Goal: Information Seeking & Learning: Find specific fact

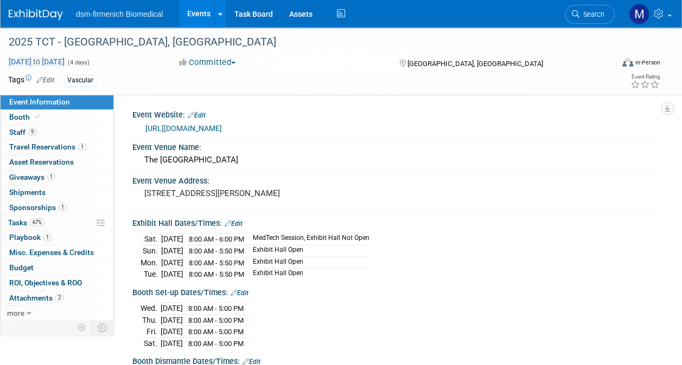
click at [46, 63] on span "[DATE] to [DATE]" at bounding box center [36, 62] width 57 height 10
select select "9"
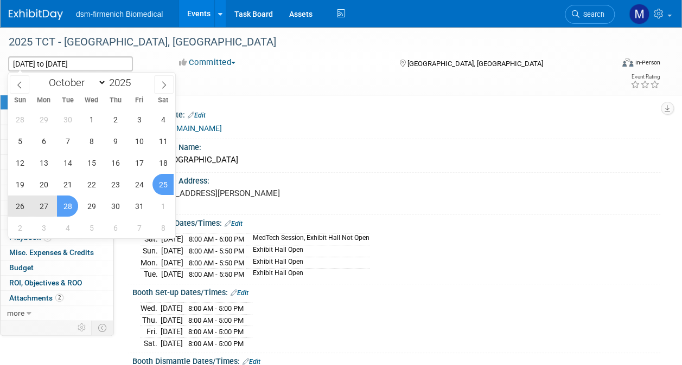
click at [235, 163] on div "The [GEOGRAPHIC_DATA]" at bounding box center [395, 160] width 511 height 17
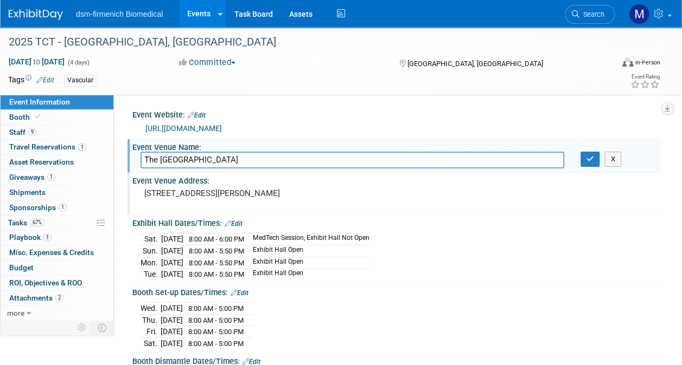
drag, startPoint x: 141, startPoint y: 189, endPoint x: 244, endPoint y: 201, distance: 103.7
click at [244, 201] on div "[STREET_ADDRESS][PERSON_NAME]" at bounding box center [241, 198] width 203 height 25
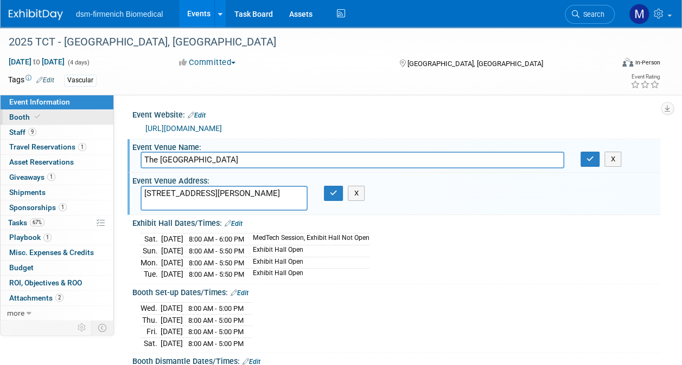
click at [22, 112] on link "Booth" at bounding box center [57, 117] width 113 height 15
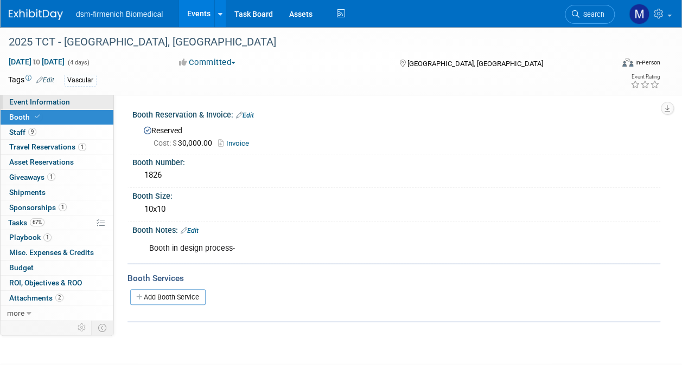
click at [31, 104] on span "Event Information" at bounding box center [39, 102] width 61 height 9
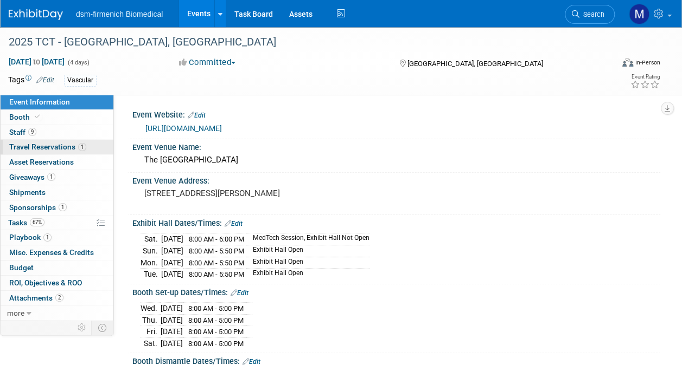
click at [20, 145] on span "Travel Reservations 1" at bounding box center [47, 147] width 77 height 9
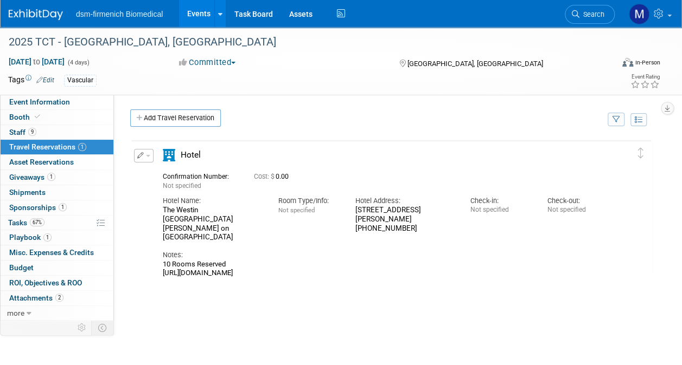
drag, startPoint x: 350, startPoint y: 206, endPoint x: 430, endPoint y: 218, distance: 81.1
click at [430, 218] on div "Hotel Address: [STREET_ADDRESS][PERSON_NAME] (415) 397-7000" at bounding box center [403, 212] width 115 height 42
drag, startPoint x: 430, startPoint y: 218, endPoint x: 404, endPoint y: 212, distance: 26.2
copy div "[STREET_ADDRESS][PERSON_NAME]"
click at [412, 222] on div "[STREET_ADDRESS][PERSON_NAME] (415) 397-7000" at bounding box center [404, 219] width 99 height 27
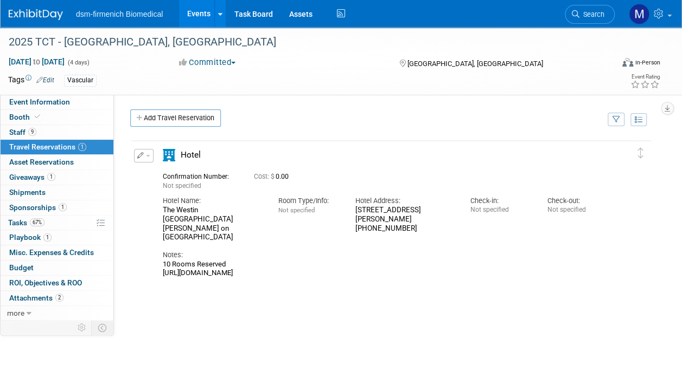
click at [412, 222] on div "[STREET_ADDRESS][PERSON_NAME] (415) 397-7000" at bounding box center [404, 219] width 99 height 27
click at [27, 310] on icon at bounding box center [29, 314] width 5 height 8
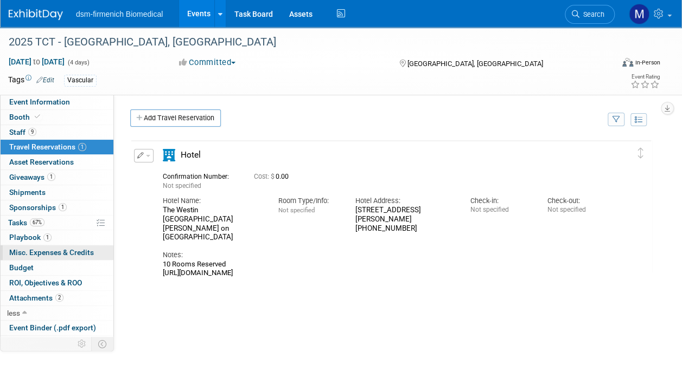
click at [40, 253] on span "Misc. Expenses & Credits 0" at bounding box center [51, 252] width 85 height 9
